Goal: Task Accomplishment & Management: Manage account settings

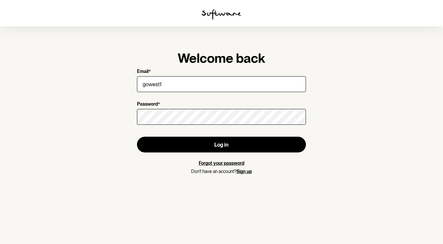
type input "[EMAIL_ADDRESS][DOMAIN_NAME]"
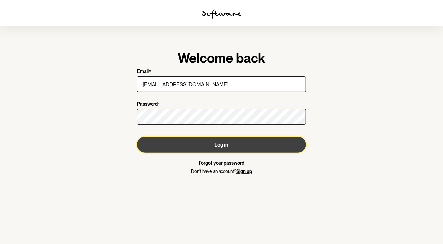
click at [229, 146] on button "Log in" at bounding box center [221, 145] width 169 height 16
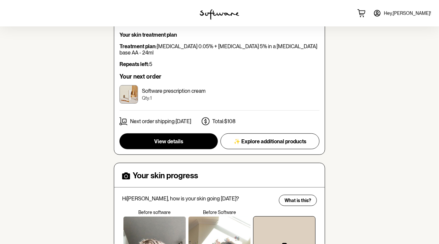
scroll to position [153, 0]
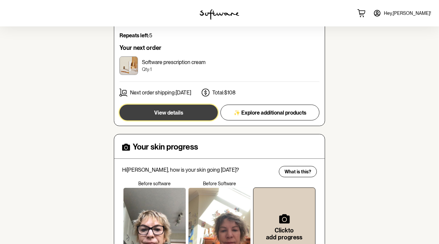
click at [183, 106] on button "View details" at bounding box center [168, 113] width 98 height 16
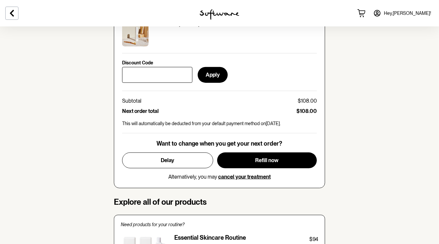
scroll to position [298, 0]
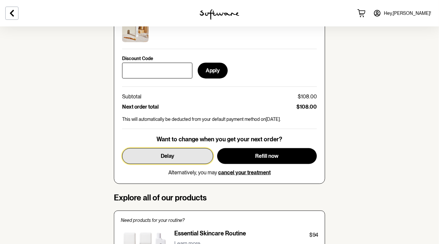
click at [181, 151] on button "Delay" at bounding box center [167, 156] width 91 height 16
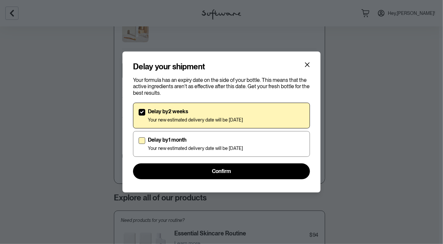
click at [143, 142] on span at bounding box center [141, 140] width 7 height 7
click at [138, 143] on input "Delay by 1 month Your new estimated delivery date will be [DATE]" at bounding box center [138, 143] width 0 height 0
checkbox input "true"
checkbox input "false"
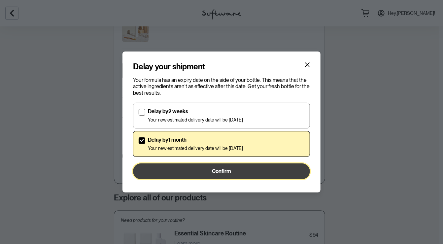
click at [221, 170] on span "Confirm" at bounding box center [221, 171] width 19 height 6
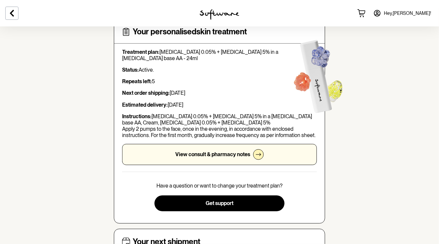
scroll to position [0, 0]
